Goal: Information Seeking & Learning: Learn about a topic

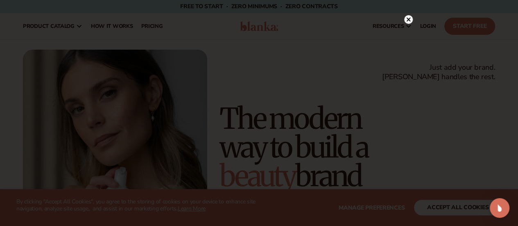
click at [408, 18] on circle at bounding box center [408, 19] width 9 height 9
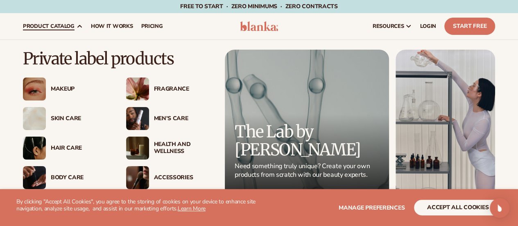
click at [48, 23] on span "product catalog" at bounding box center [49, 26] width 52 height 7
click at [70, 119] on div "Skin Care" at bounding box center [80, 118] width 59 height 7
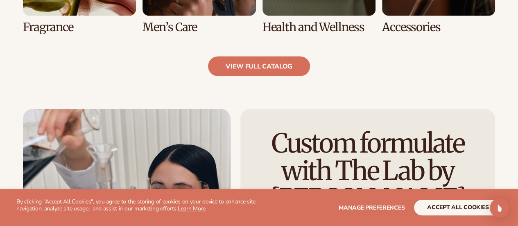
scroll to position [902, 0]
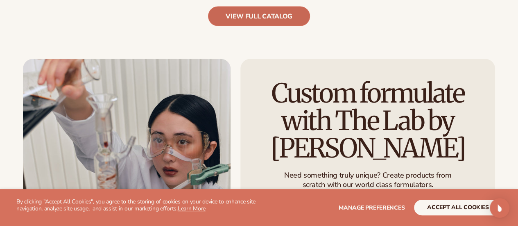
click at [282, 18] on link "view full catalog" at bounding box center [259, 17] width 102 height 20
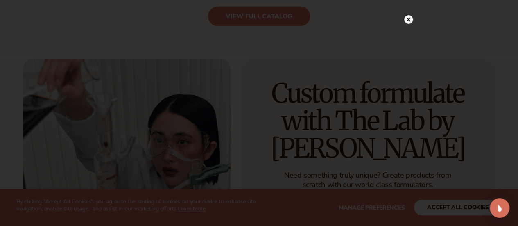
click at [407, 17] on circle at bounding box center [408, 19] width 9 height 9
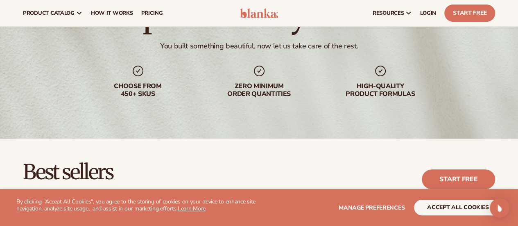
scroll to position [0, 0]
